Goal: Task Accomplishment & Management: Manage account settings

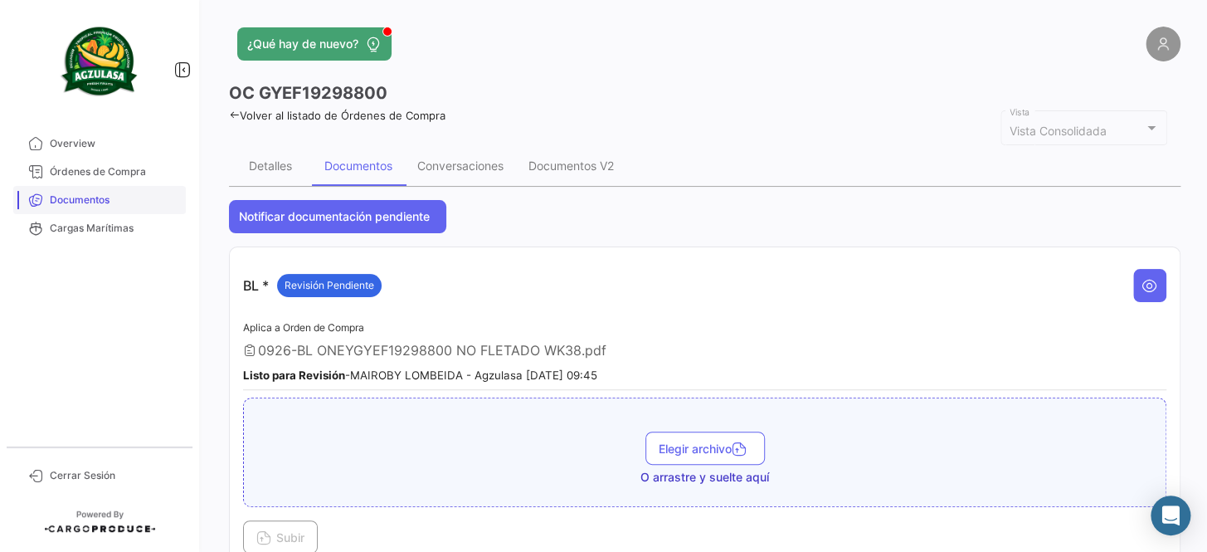
scroll to position [603, 0]
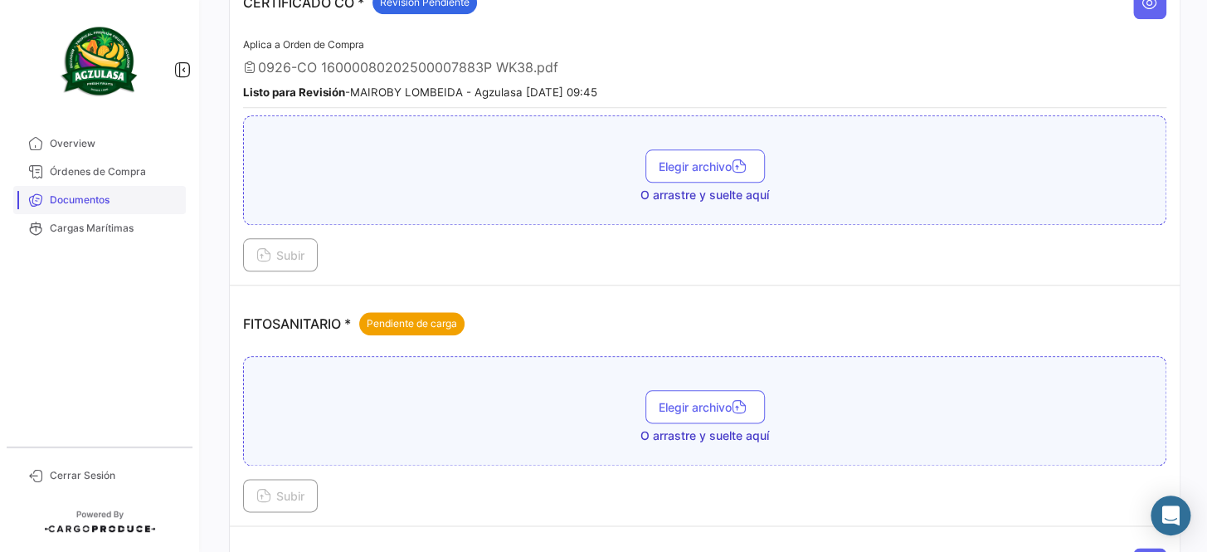
click at [148, 196] on span "Documentos" at bounding box center [114, 199] width 129 height 15
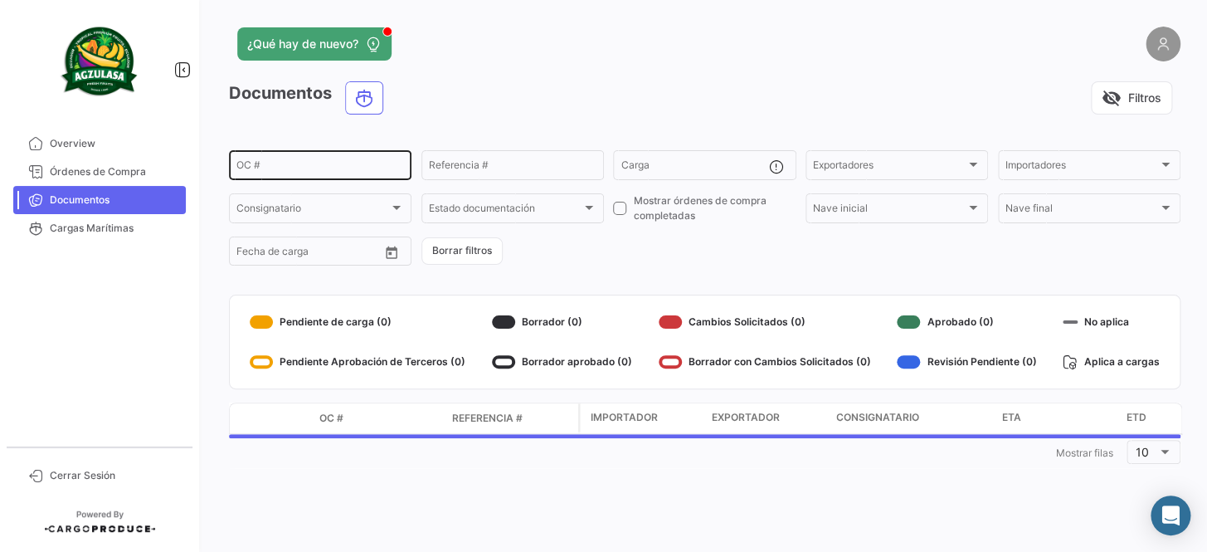
click at [343, 164] on input "OC #" at bounding box center [320, 168] width 168 height 12
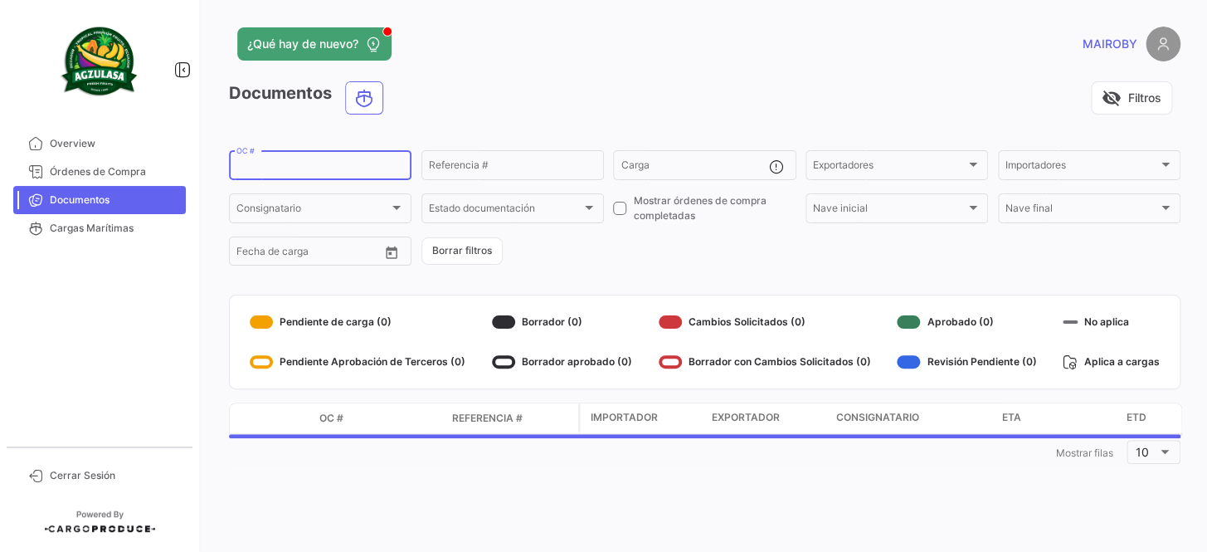
paste input "BKECGYE0004998"
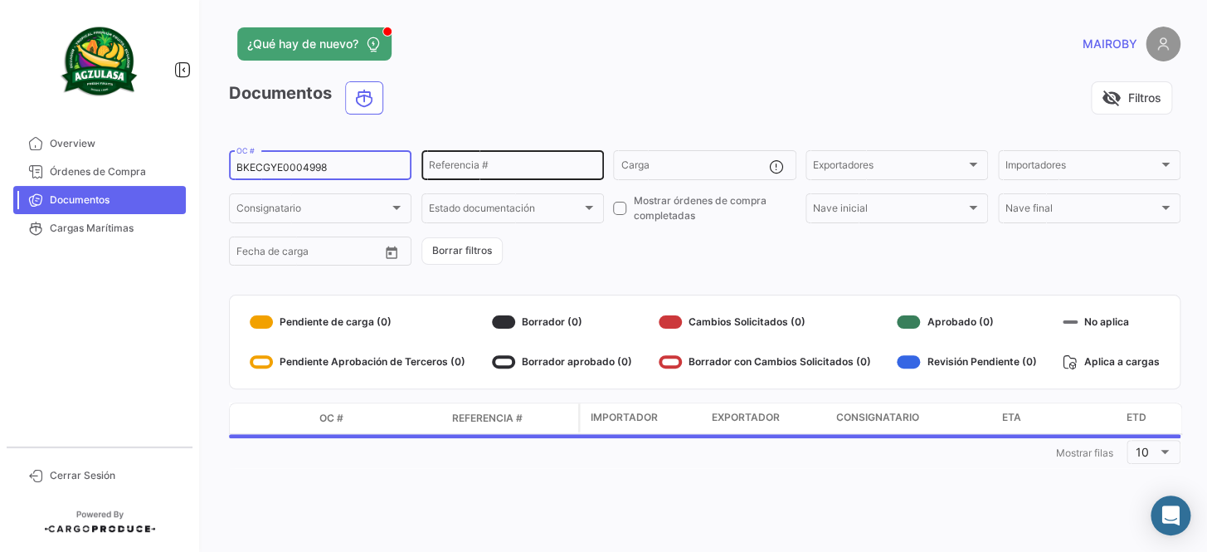
type input "BKECGYE0004998"
click at [496, 153] on div "Referencia #" at bounding box center [513, 164] width 168 height 32
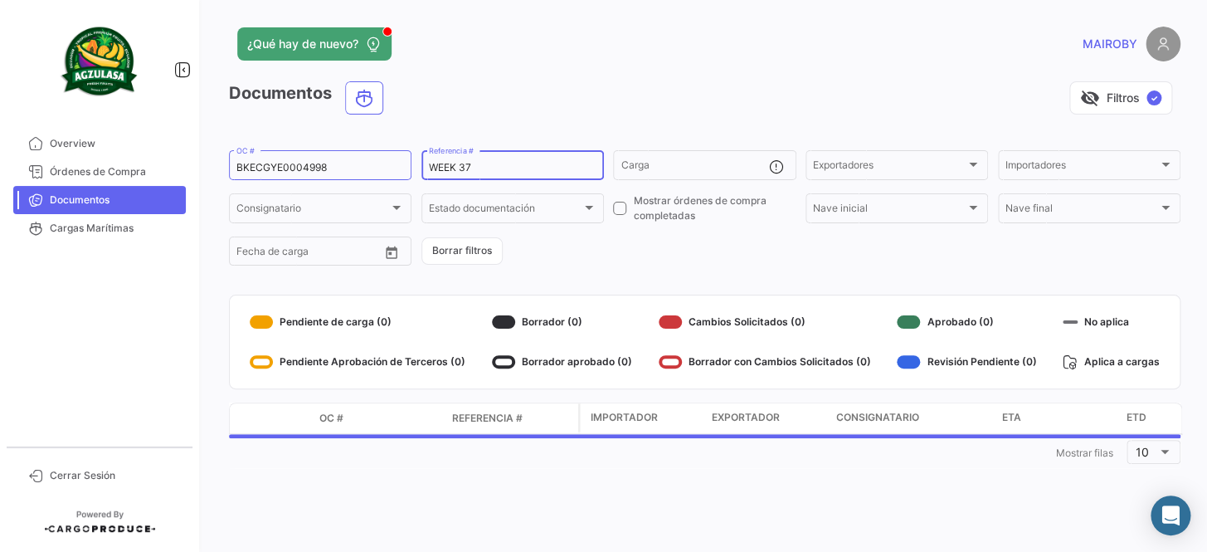
type input "WEEK 37"
click at [675, 274] on div "Documentos visibility_off Filtros ✓ BKECGYE0004998 OC # WEEK 37 Referencia # Ca…" at bounding box center [705, 274] width 952 height 387
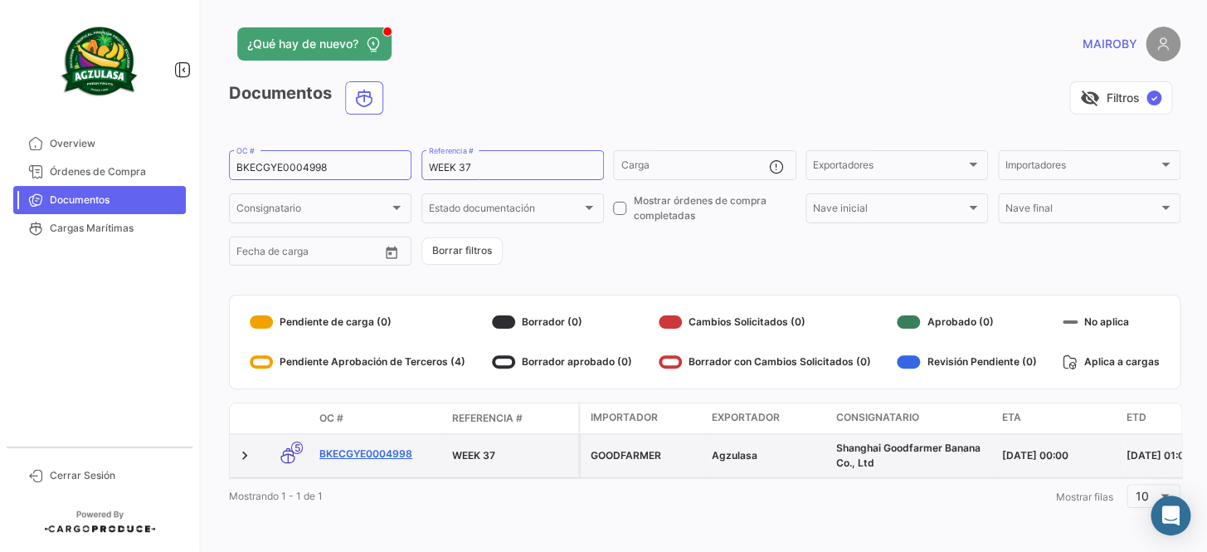
click at [373, 448] on link "BKECGYE0004998" at bounding box center [378, 453] width 119 height 15
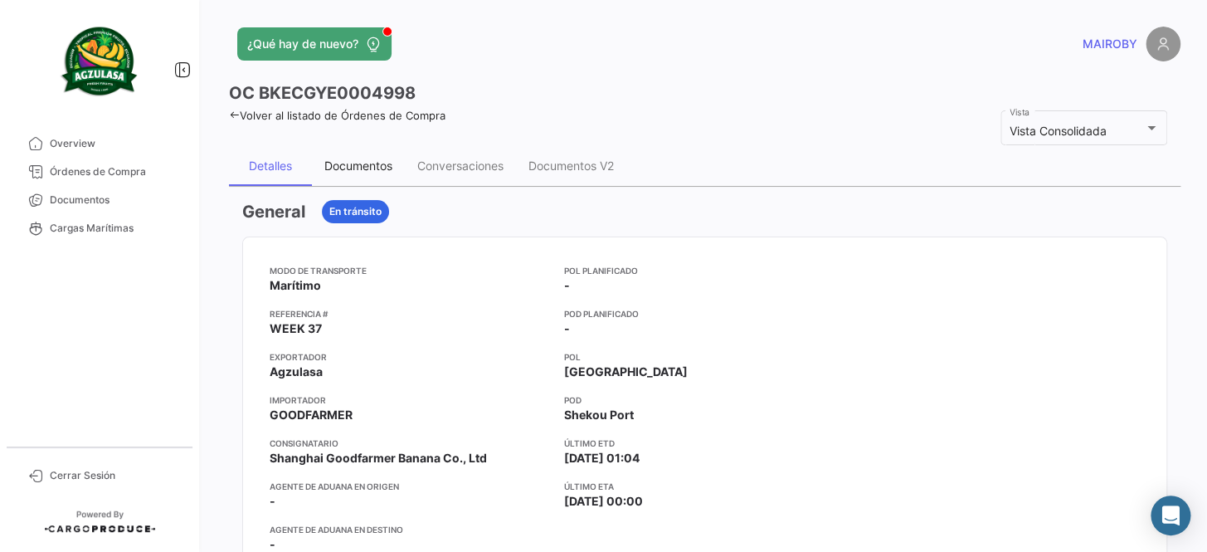
click at [368, 172] on div "Documentos" at bounding box center [358, 166] width 93 height 40
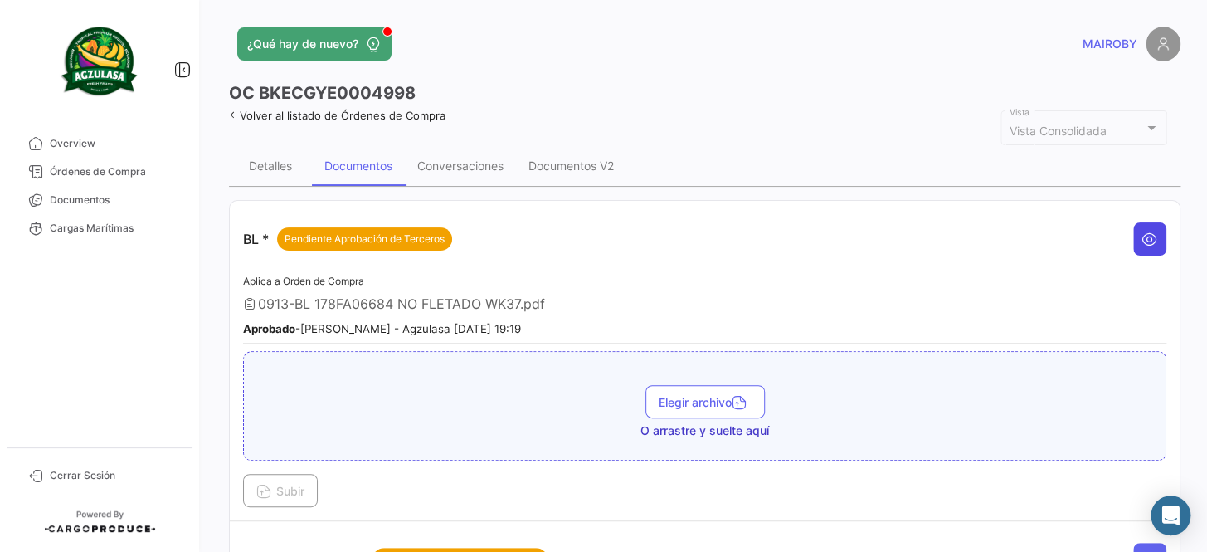
click at [1133, 236] on button at bounding box center [1149, 238] width 33 height 33
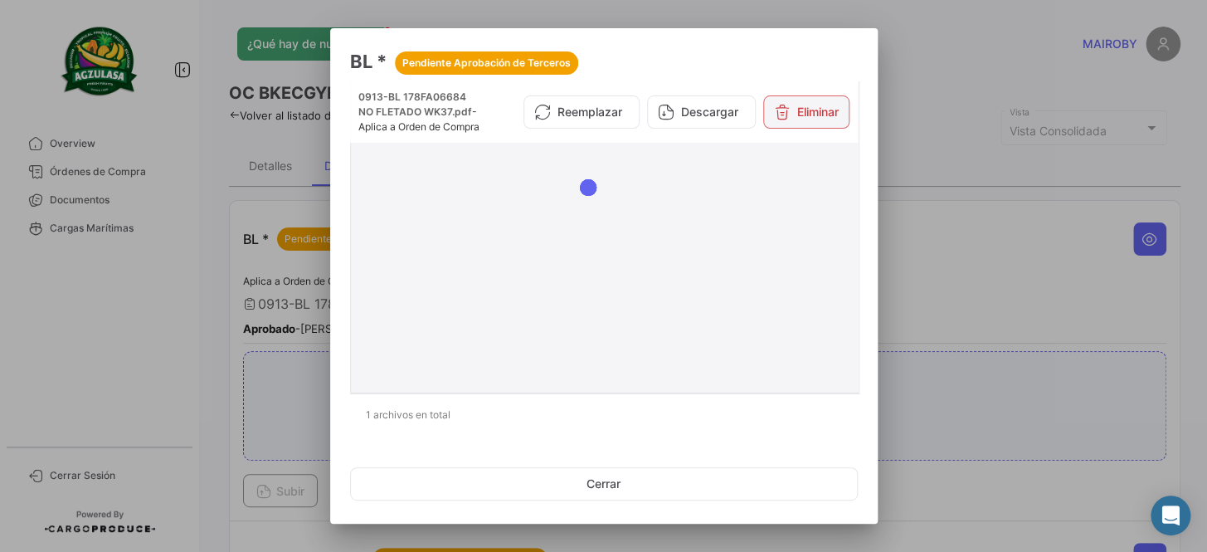
click at [800, 119] on button "Eliminar" at bounding box center [806, 111] width 86 height 33
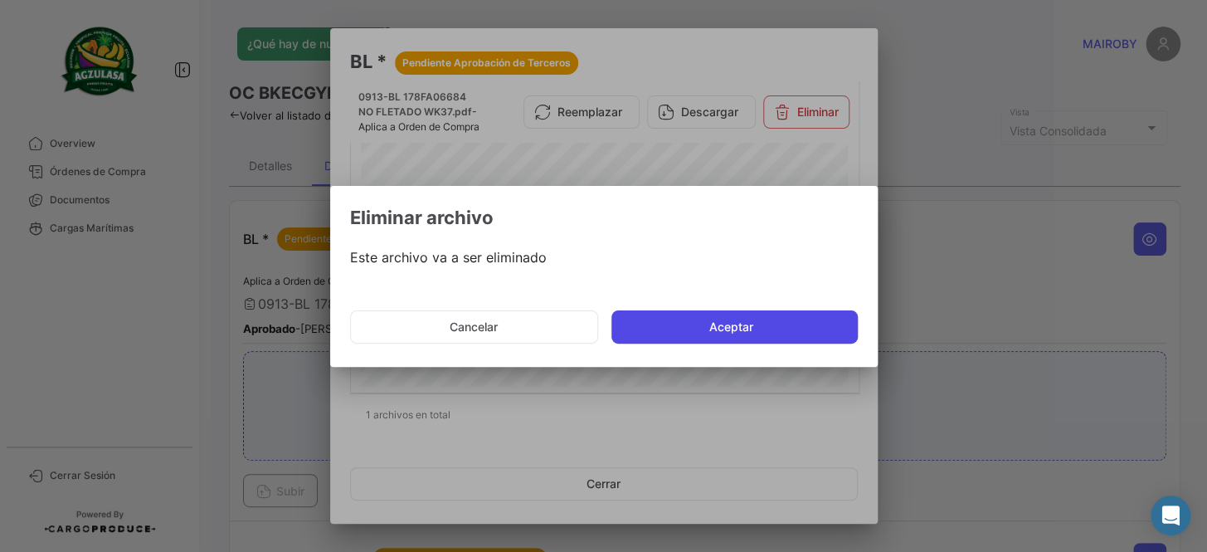
click at [712, 320] on button "Aceptar" at bounding box center [734, 326] width 246 height 33
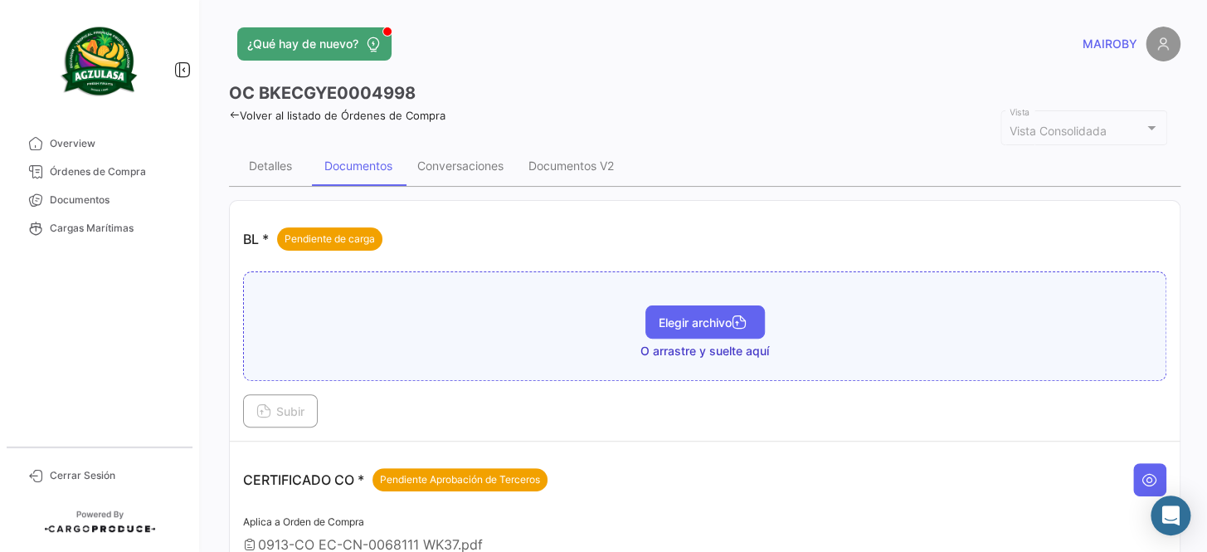
click at [708, 324] on span "Elegir archivo" at bounding box center [705, 322] width 93 height 14
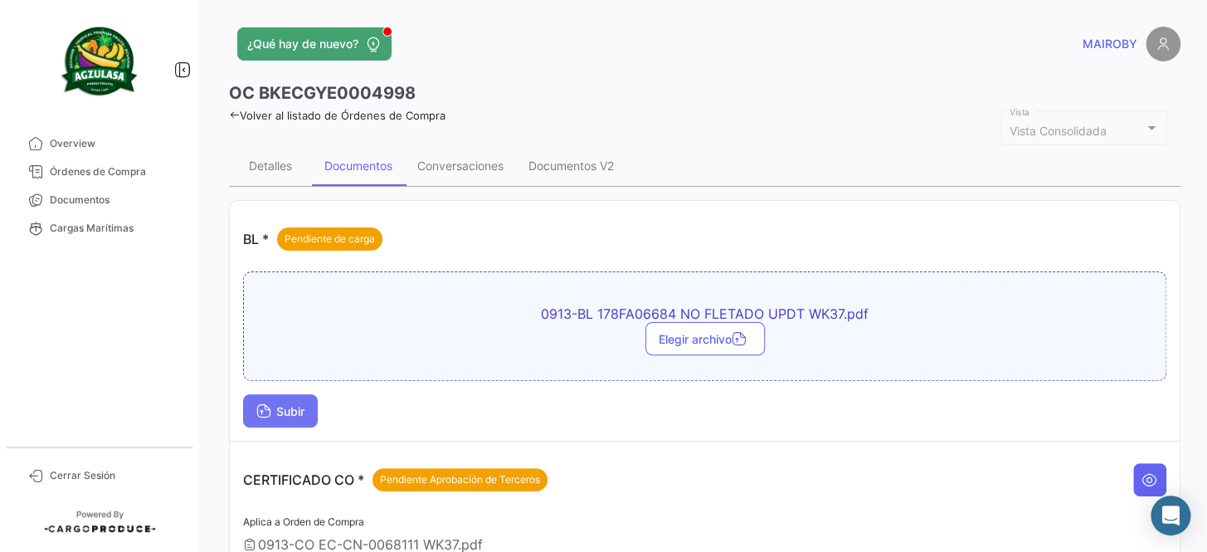
click at [291, 410] on span "Subir" at bounding box center [280, 411] width 48 height 14
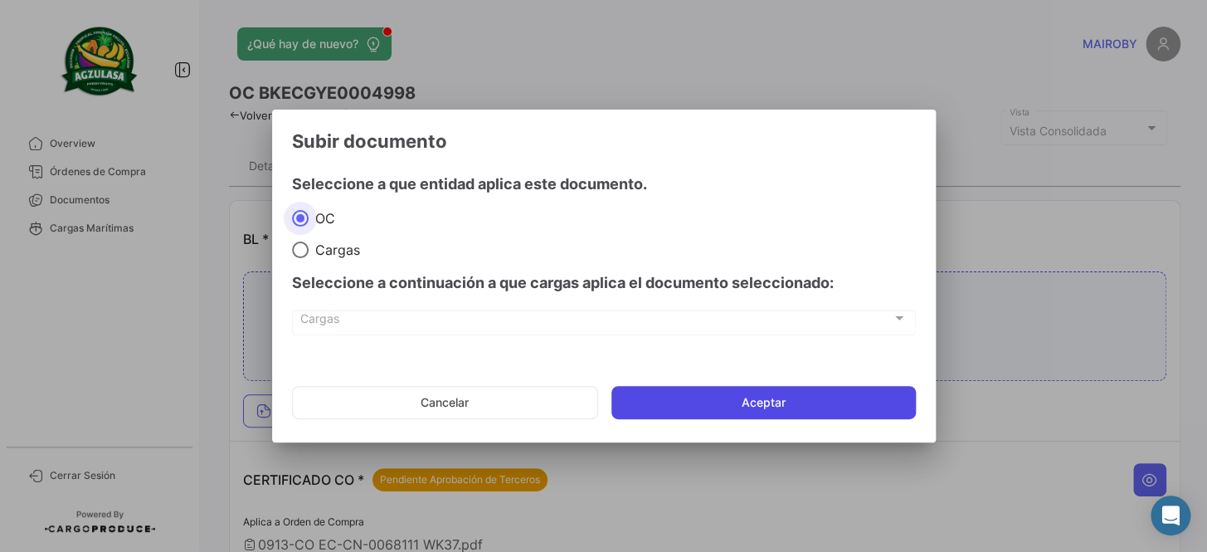
click at [820, 395] on button "Aceptar" at bounding box center [763, 402] width 304 height 33
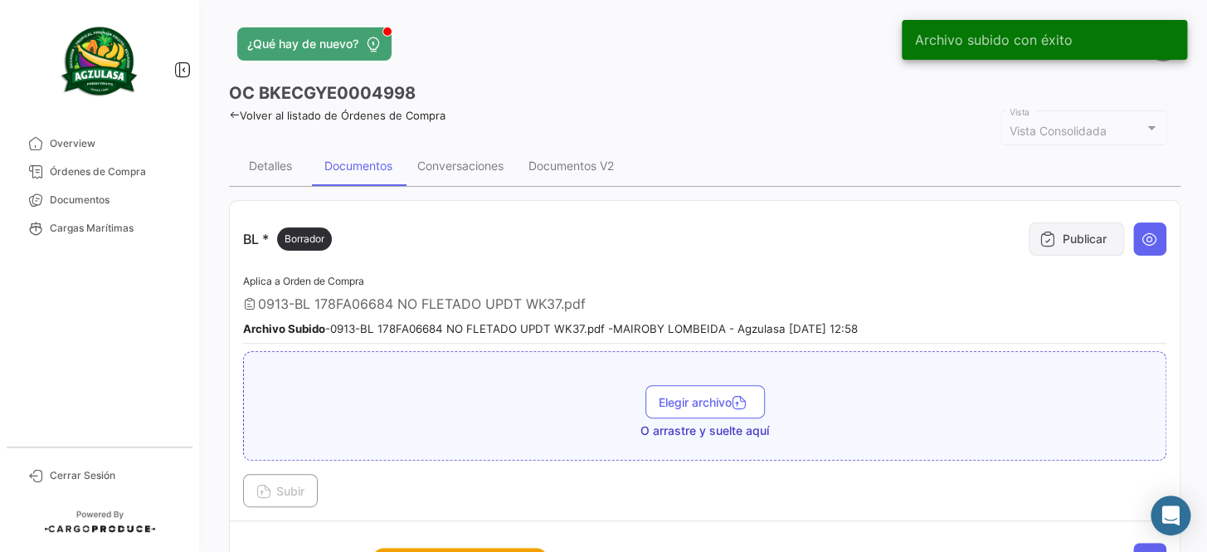
click at [1040, 241] on icon at bounding box center [1048, 239] width 17 height 17
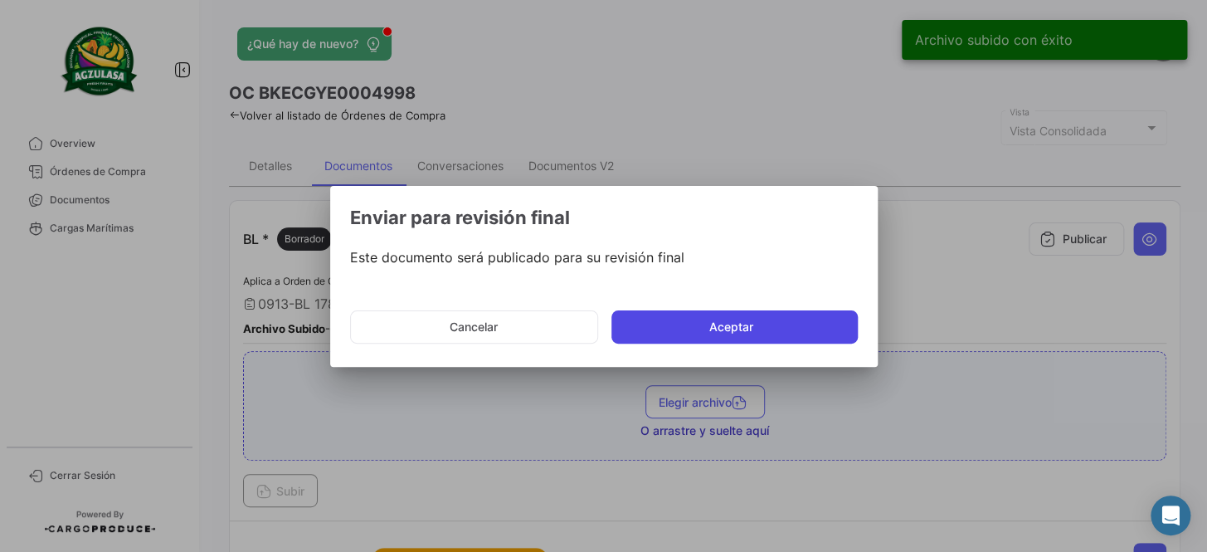
click at [709, 326] on button "Aceptar" at bounding box center [734, 326] width 246 height 33
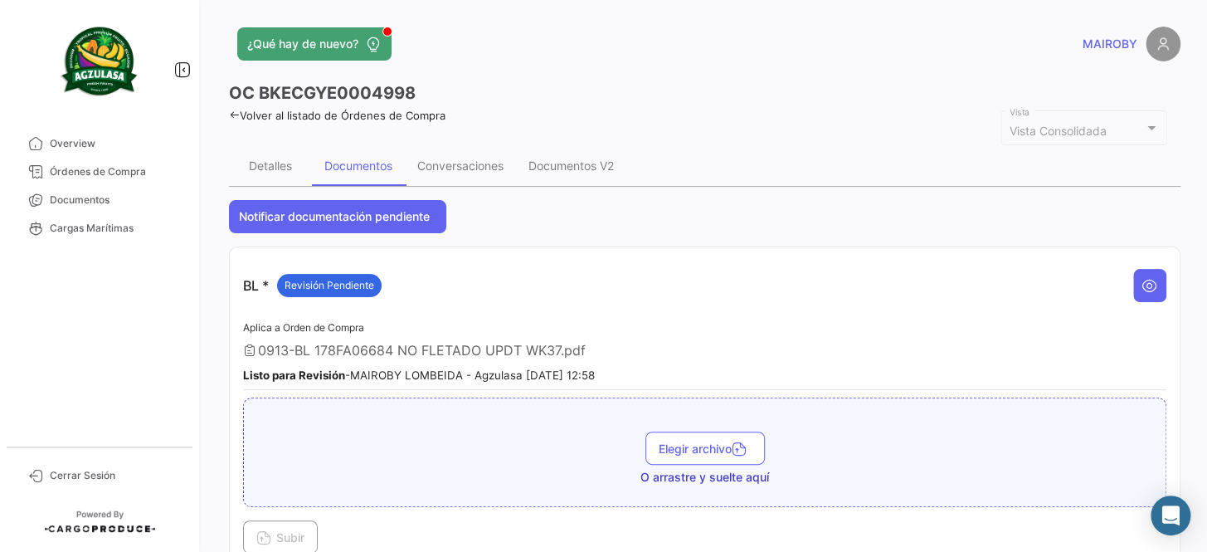
click at [359, 99] on h3 "OC BKECGYE0004998" at bounding box center [322, 92] width 187 height 23
copy h3 "BKECGYE0004998"
